Goal: Information Seeking & Learning: Learn about a topic

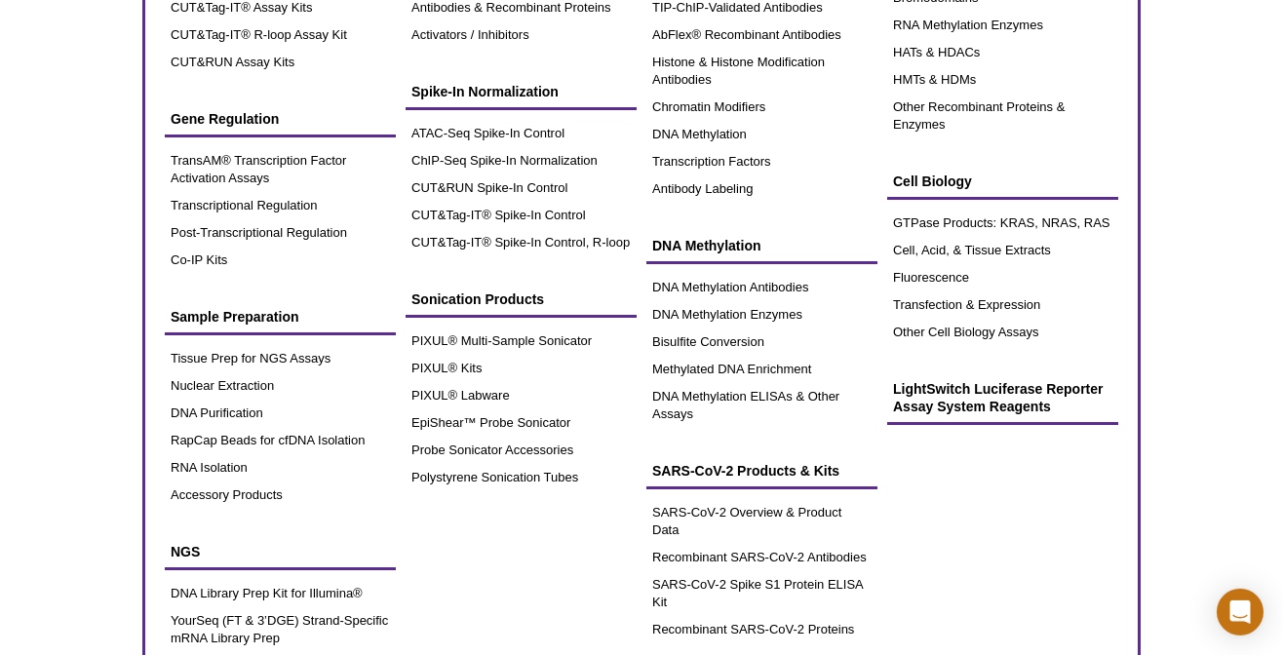
scroll to position [311, 0]
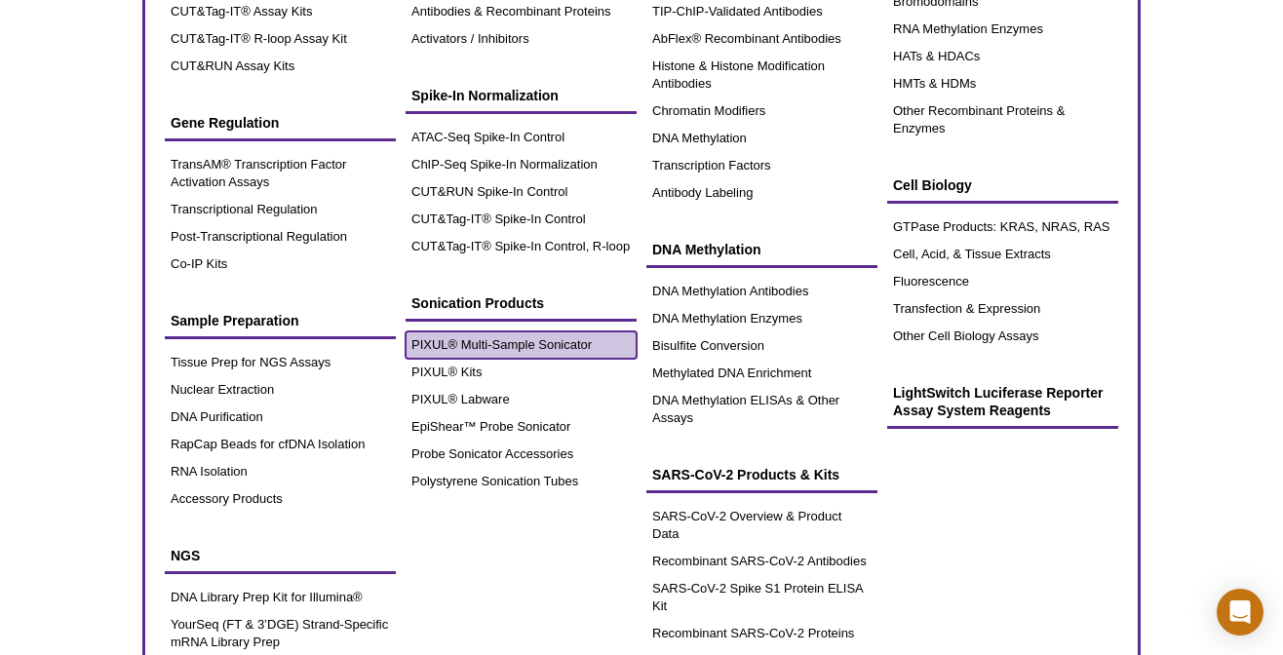
click at [537, 332] on link "PIXUL® Multi-Sample Sonicator" at bounding box center [521, 345] width 231 height 27
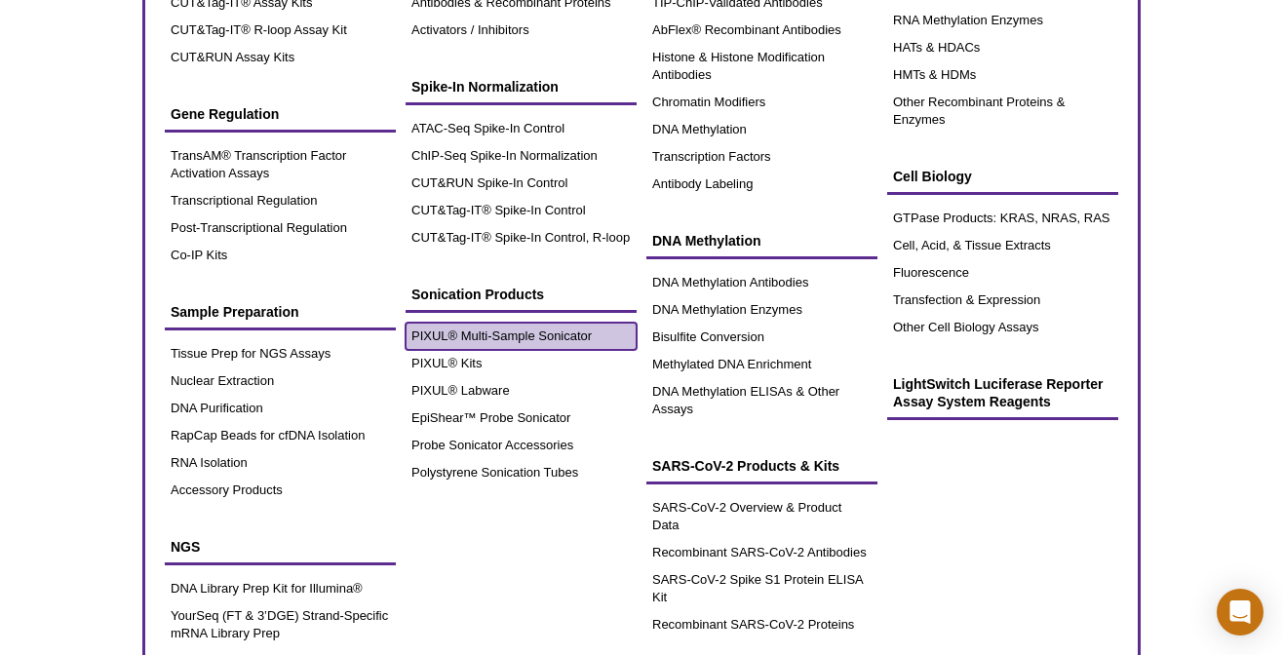
scroll to position [298, 0]
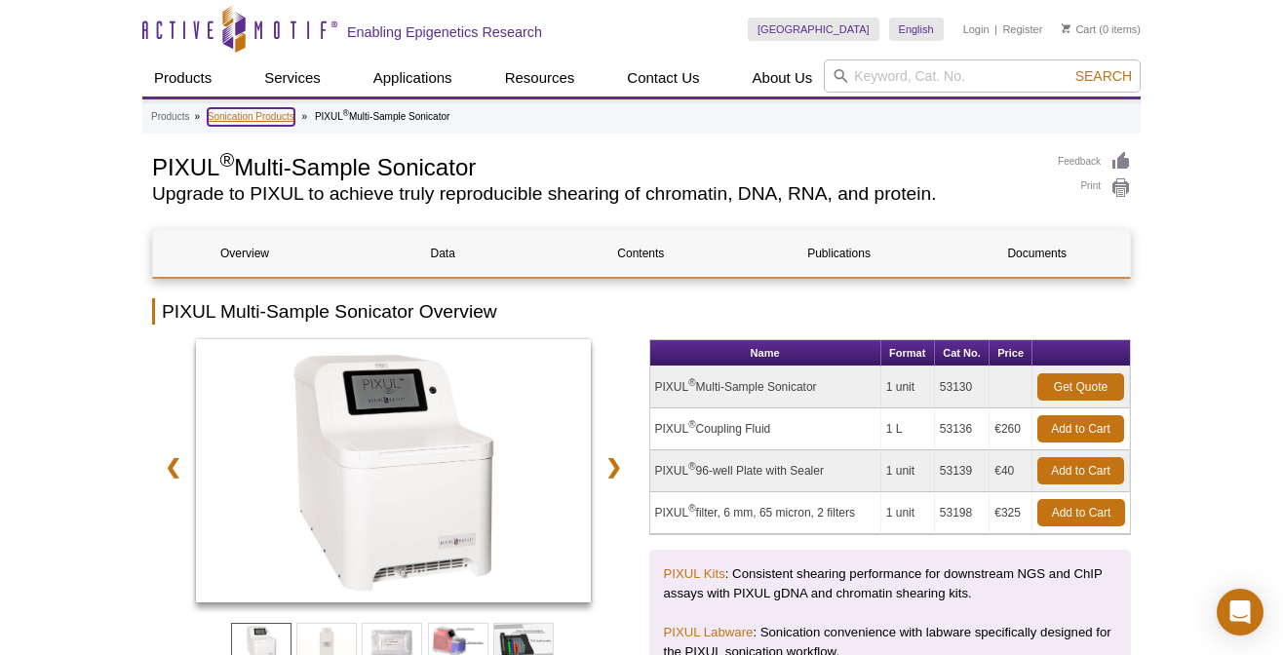
click at [274, 113] on link "Sonication Products" at bounding box center [251, 117] width 87 height 18
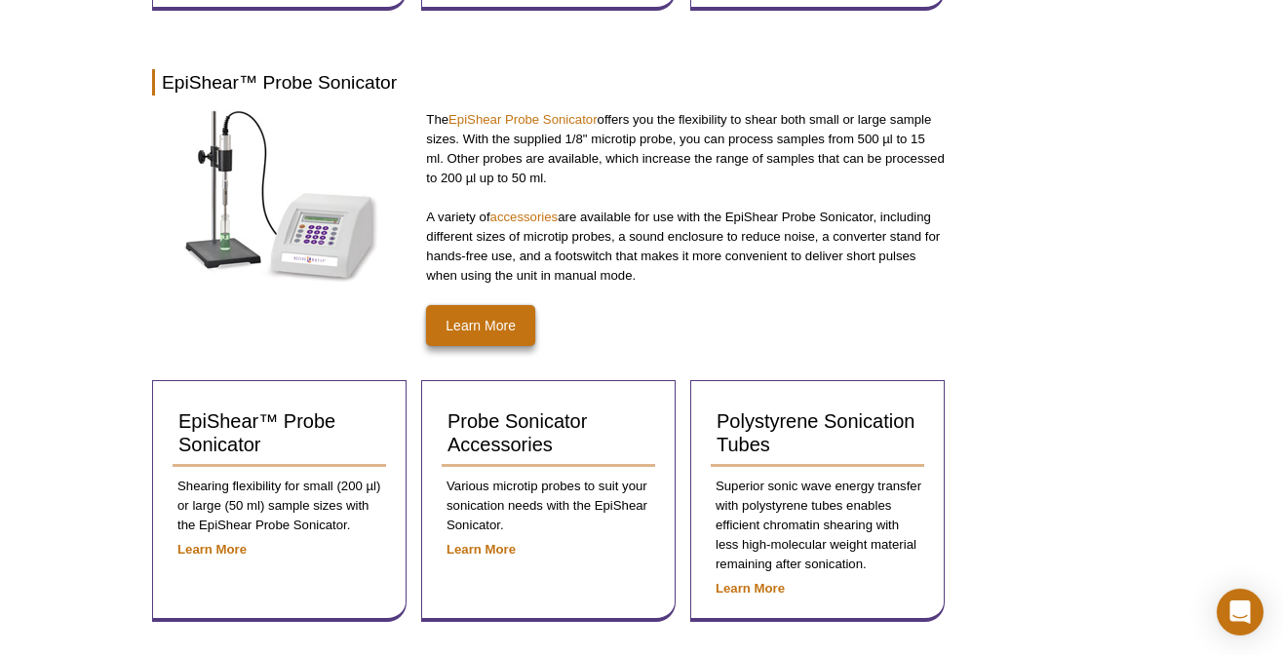
scroll to position [1012, 0]
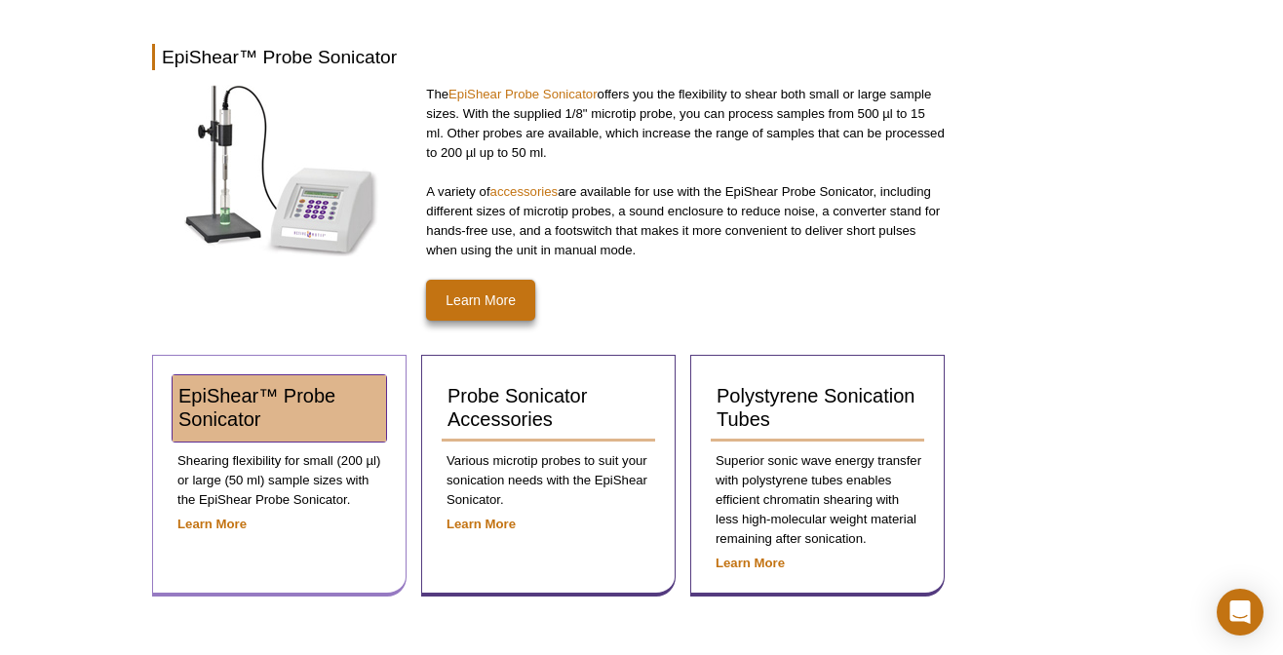
click at [234, 407] on span "EpiShear™ Probe Sonicator" at bounding box center [256, 407] width 157 height 45
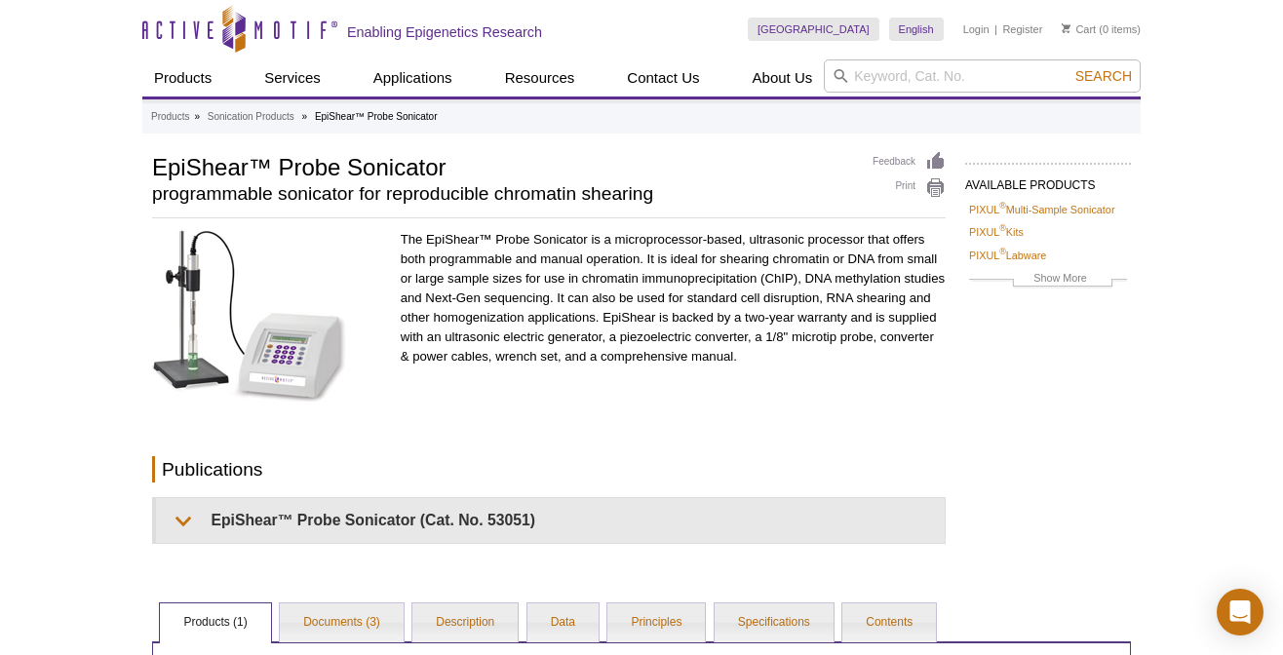
scroll to position [302, 0]
